Goal: Information Seeking & Learning: Learn about a topic

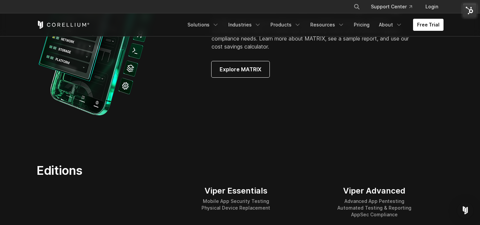
scroll to position [718, 0]
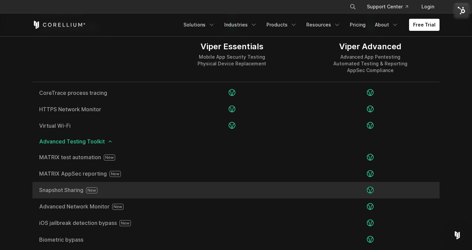
scroll to position [1083, 0]
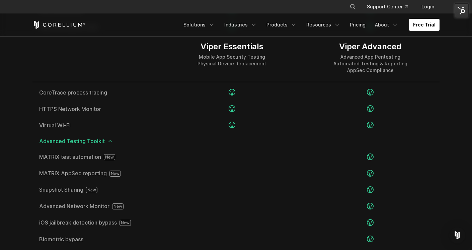
click at [81, 59] on div at bounding box center [97, 58] width 130 height 48
click at [77, 62] on div at bounding box center [97, 58] width 130 height 48
click at [125, 46] on div at bounding box center [97, 58] width 130 height 48
click at [120, 48] on div at bounding box center [97, 58] width 130 height 48
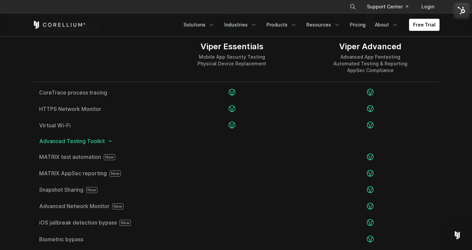
drag, startPoint x: 133, startPoint y: 43, endPoint x: 196, endPoint y: 48, distance: 62.8
click at [196, 48] on div "Viper Essentials Mobile App Security Testing Physical Device Replacement Viper …" at bounding box center [235, 58] width 407 height 49
click at [195, 48] on div "Viper Essentials Mobile App Security Testing Physical Device Replacement" at bounding box center [232, 58] width 138 height 48
click at [158, 44] on div at bounding box center [97, 58] width 130 height 48
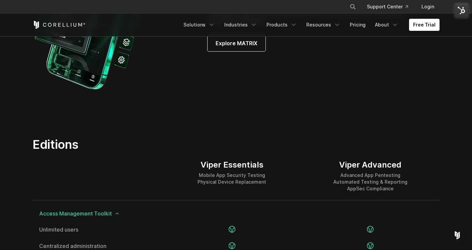
scroll to position [703, 0]
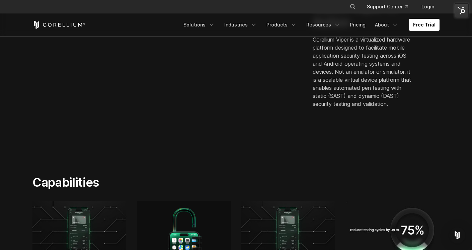
scroll to position [0, 0]
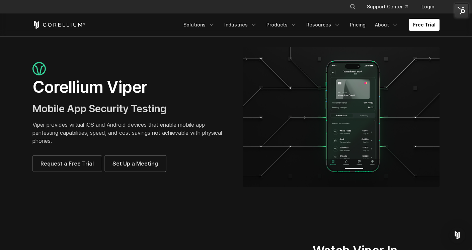
click at [219, 108] on h3 "Mobile App Security Testing" at bounding box center [130, 109] width 197 height 13
